Goal: Browse casually

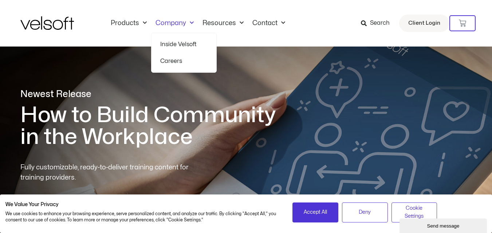
click at [173, 61] on link "Careers" at bounding box center [183, 61] width 47 height 17
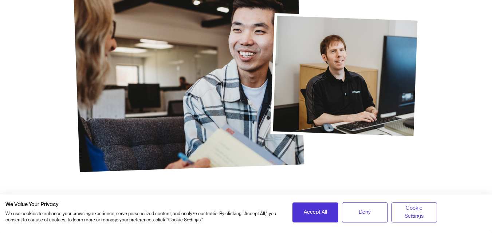
scroll to position [291, 0]
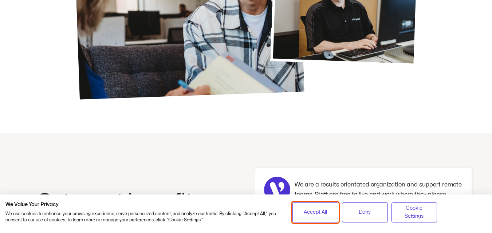
click at [311, 212] on span "Accept All" at bounding box center [315, 213] width 23 height 8
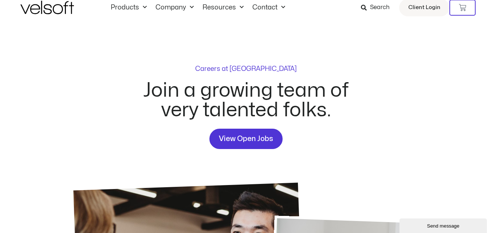
scroll to position [0, 0]
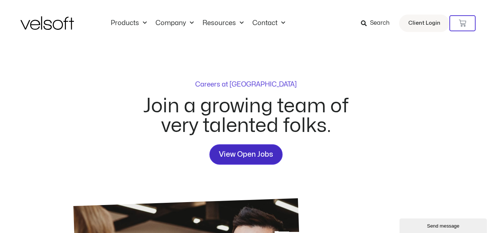
click at [247, 157] on span "View Open Jobs" at bounding box center [246, 155] width 54 height 12
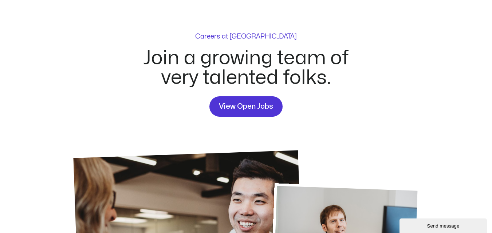
scroll to position [0, 0]
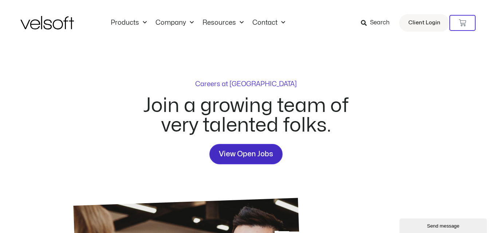
click at [248, 154] on span "View Open Jobs" at bounding box center [246, 155] width 54 height 12
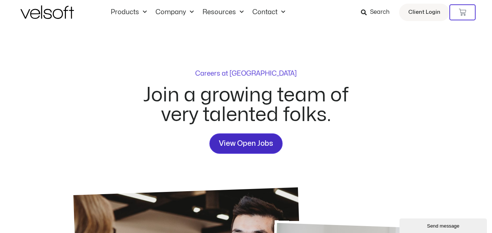
scroll to position [0, 0]
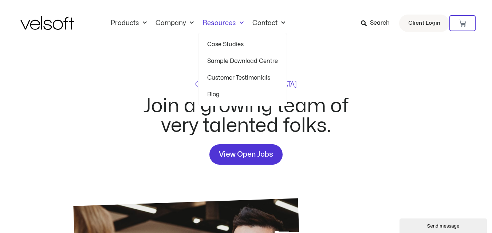
click at [226, 78] on link "Customer Testimonials" at bounding box center [242, 78] width 71 height 17
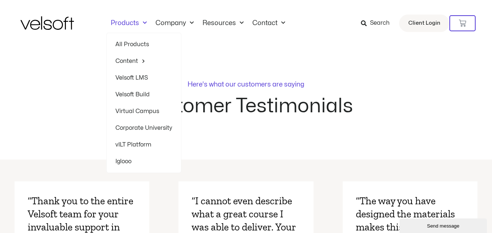
click at [132, 46] on link "All Products" at bounding box center [143, 44] width 57 height 17
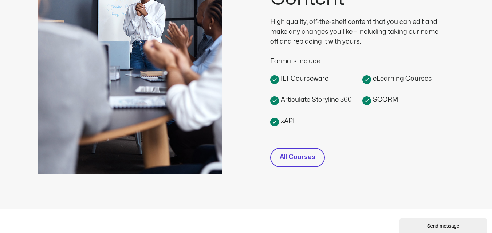
scroll to position [255, 0]
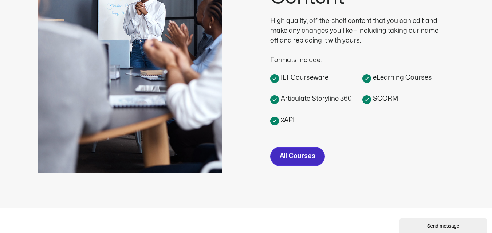
click at [294, 161] on span "All Courses" at bounding box center [298, 156] width 36 height 11
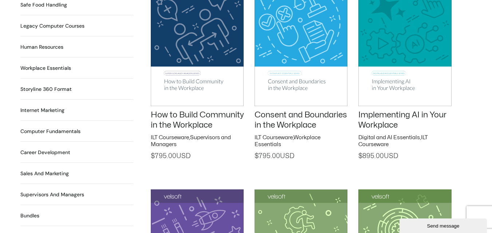
scroll to position [583, 0]
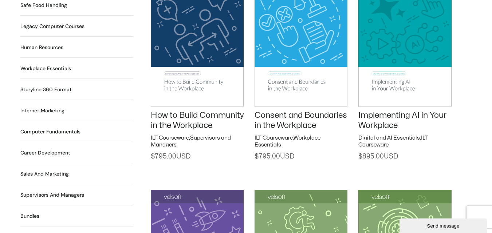
click at [45, 65] on h2 "Workplace Essentials 99 Products" at bounding box center [45, 69] width 51 height 8
